Goal: Transaction & Acquisition: Purchase product/service

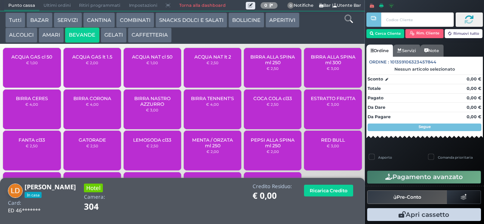
click at [48, 60] on span "ACQUA GAS cl 50" at bounding box center [31, 57] width 41 height 6
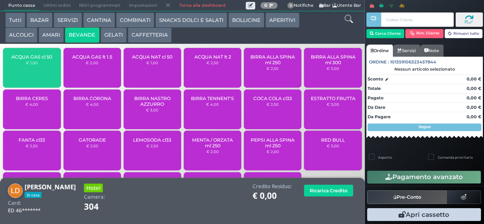
click at [50, 71] on div "ACQUA GAS cl 50 € 1,00" at bounding box center [31, 68] width 57 height 40
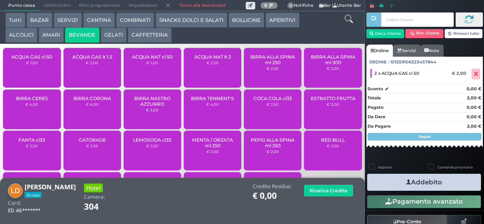
click at [406, 182] on icon "button" at bounding box center [408, 182] width 5 height 8
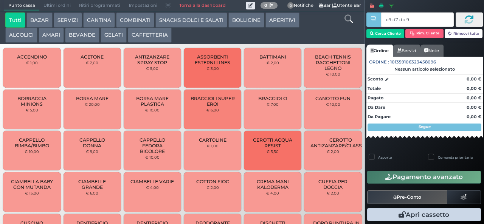
type input "e9 d7 db 94"
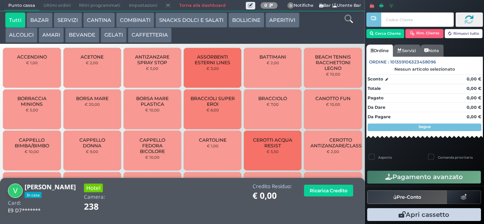
click at [148, 37] on button "CAFFETTERIA" at bounding box center [150, 35] width 44 height 15
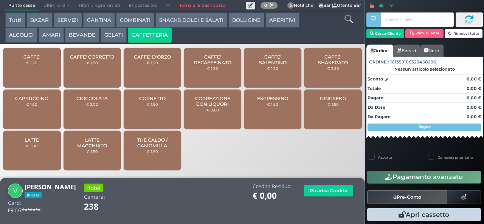
click at [40, 101] on span "CAPPUCCINO" at bounding box center [31, 99] width 33 height 6
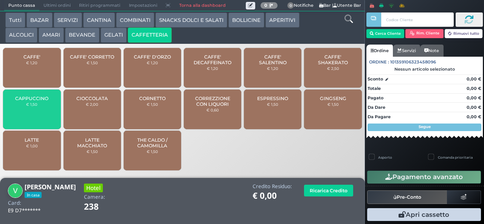
click at [40, 101] on span "CAPPUCCINO" at bounding box center [31, 99] width 33 height 6
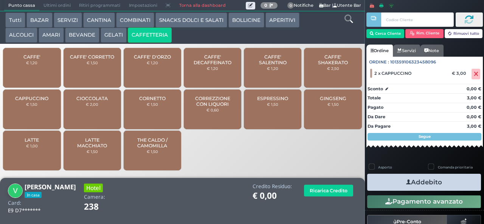
click at [433, 184] on button "Addebito" at bounding box center [424, 182] width 114 height 17
